Goal: Task Accomplishment & Management: Complete application form

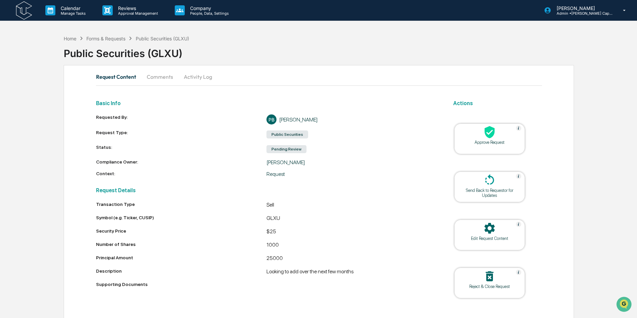
click at [488, 135] on icon at bounding box center [490, 132] width 10 height 12
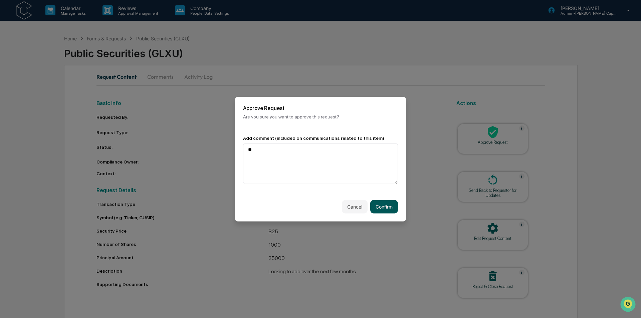
type textarea "**"
click at [382, 209] on button "Confirm" at bounding box center [384, 206] width 28 height 13
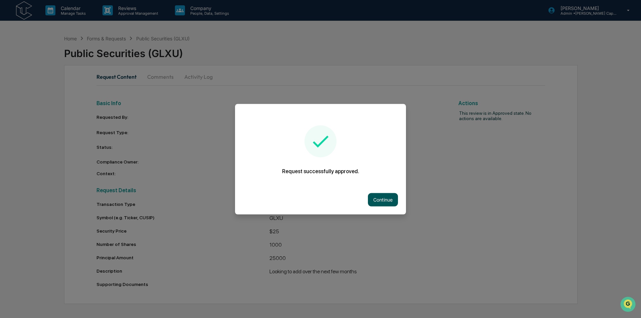
click at [378, 199] on button "Continue" at bounding box center [383, 199] width 30 height 13
